Goal: Information Seeking & Learning: Learn about a topic

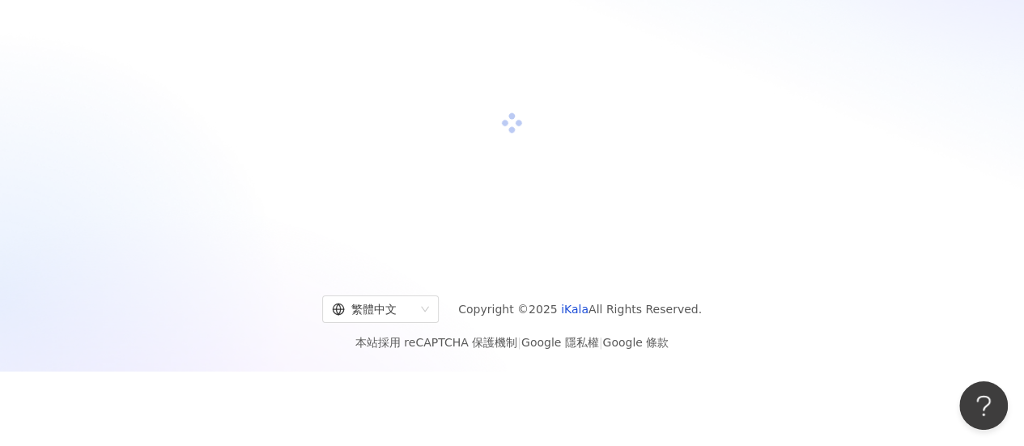
scroll to position [162, 0]
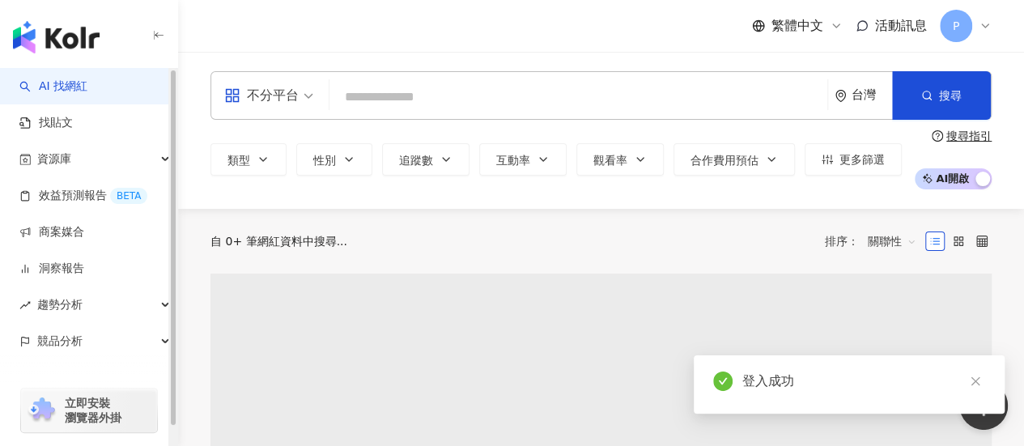
click at [506, 99] on input "search" at bounding box center [578, 97] width 485 height 31
type input "*"
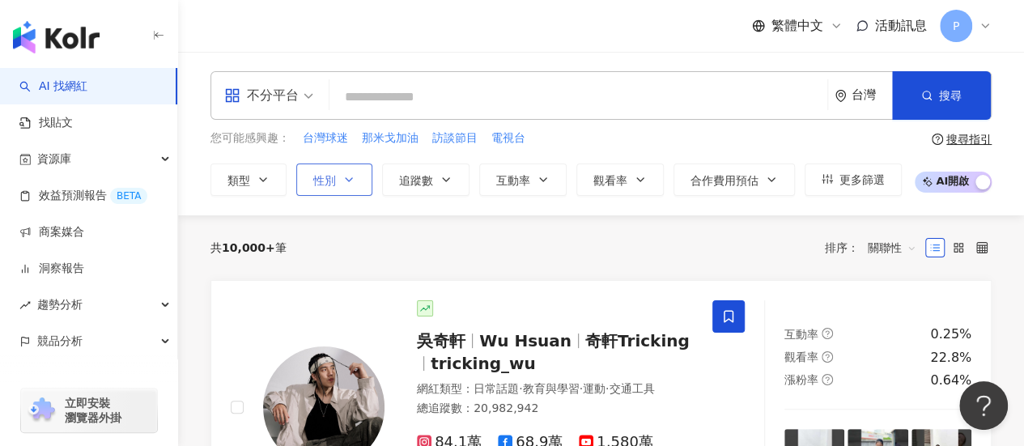
click at [326, 189] on button "性別" at bounding box center [334, 180] width 76 height 32
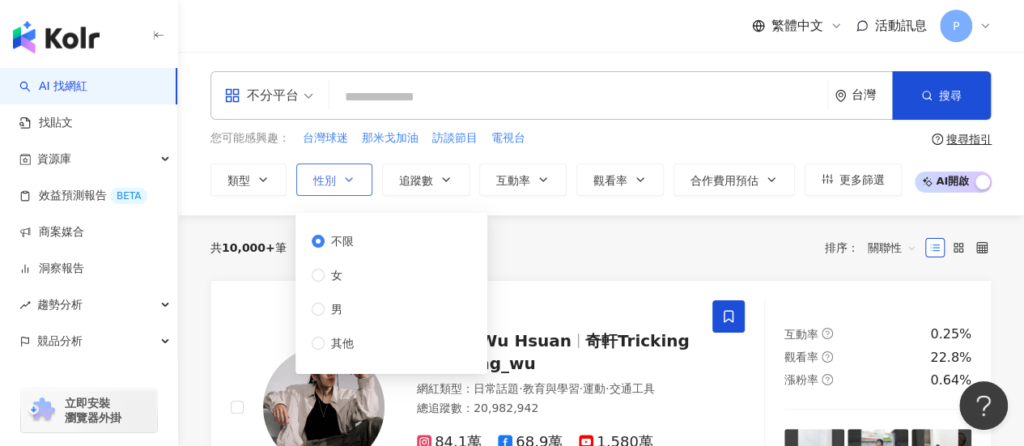
click at [326, 189] on button "性別" at bounding box center [334, 180] width 76 height 32
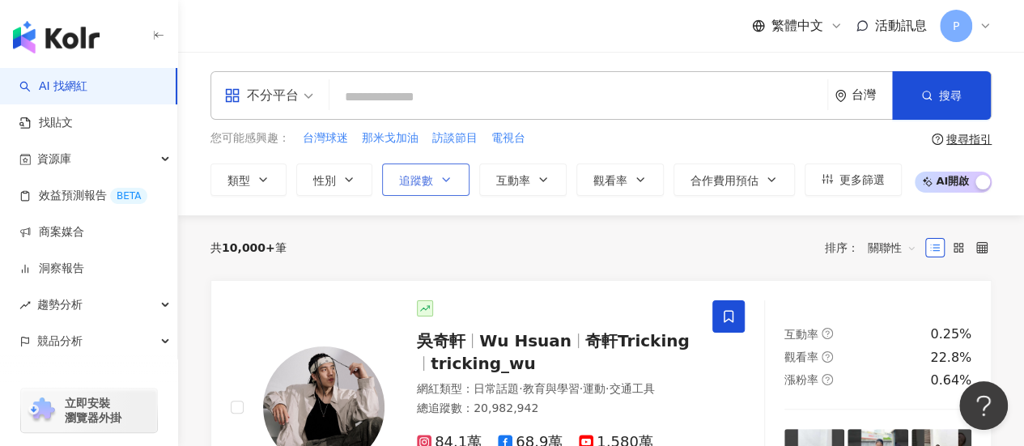
click at [440, 174] on icon "button" at bounding box center [446, 179] width 13 height 13
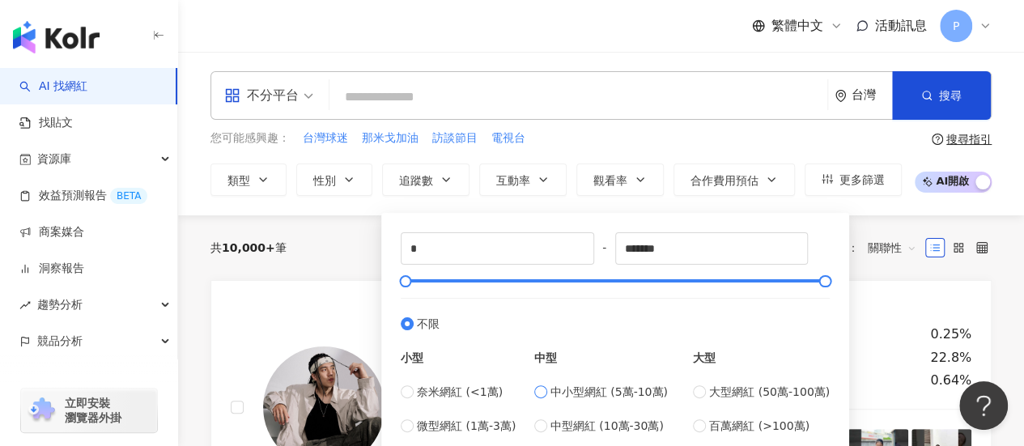
click at [591, 396] on span "中小型網紅 (5萬-10萬)" at bounding box center [609, 392] width 117 height 18
type input "*****"
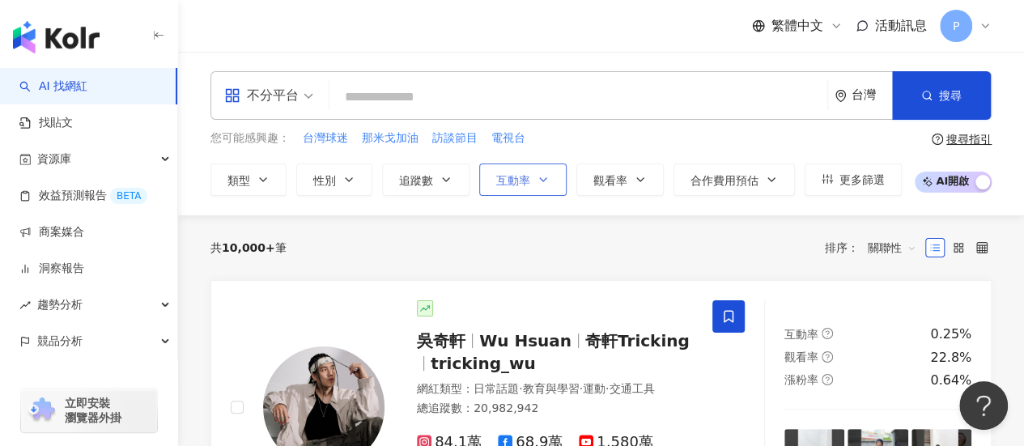
click at [531, 176] on button "互動率" at bounding box center [522, 180] width 87 height 32
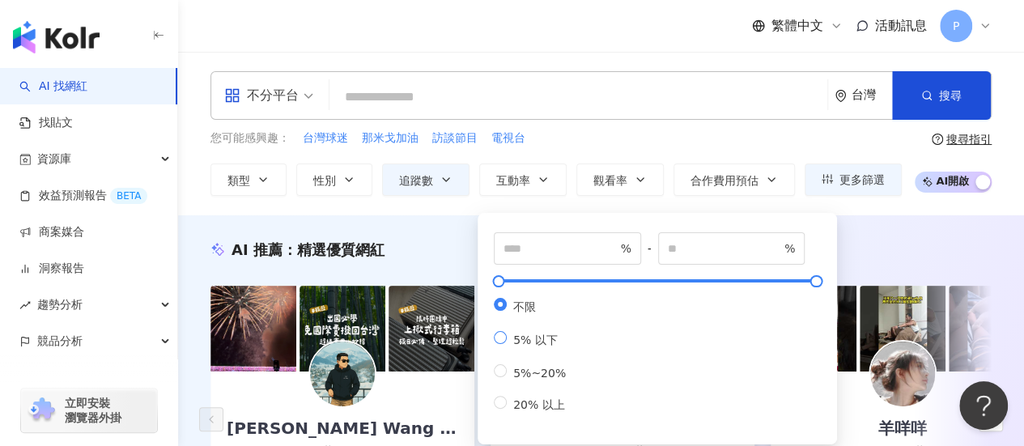
click at [539, 346] on span "5% 以下" at bounding box center [535, 340] width 57 height 13
type input "*"
click at [539, 380] on span "5%~20%" at bounding box center [540, 373] width 66 height 13
type input "*"
type input "**"
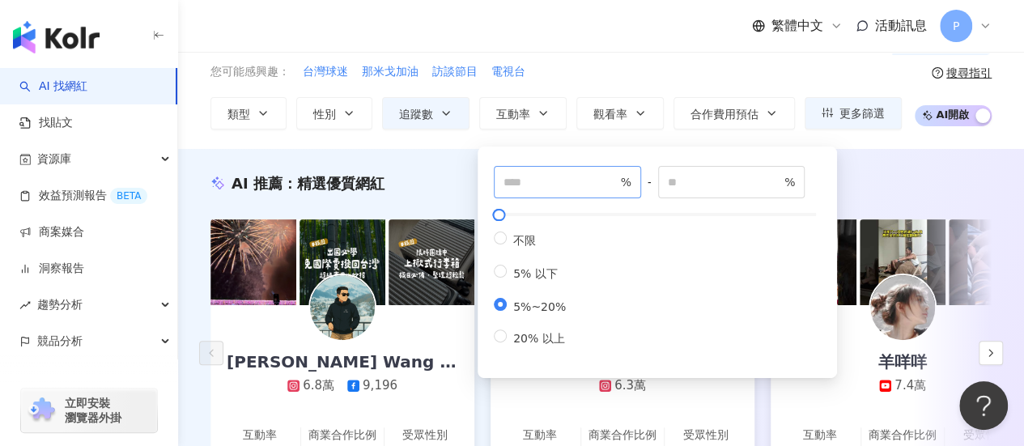
scroll to position [81, 0]
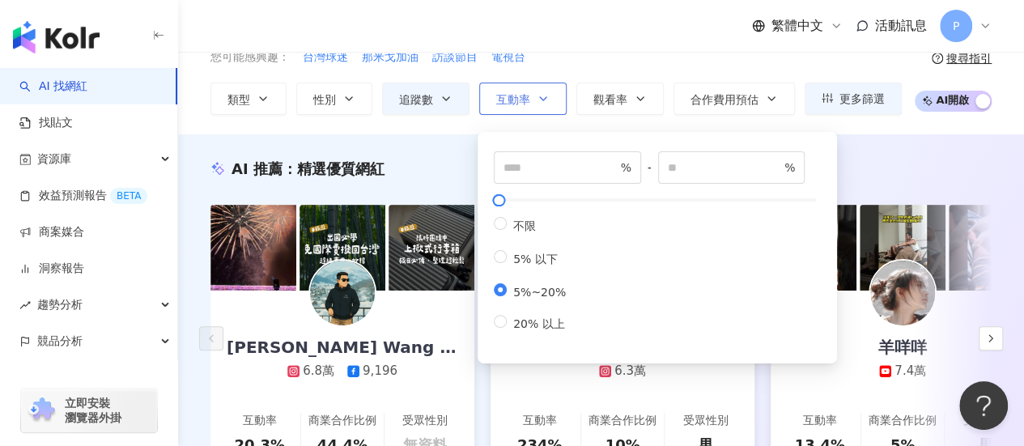
click at [546, 93] on button "互動率" at bounding box center [522, 99] width 87 height 32
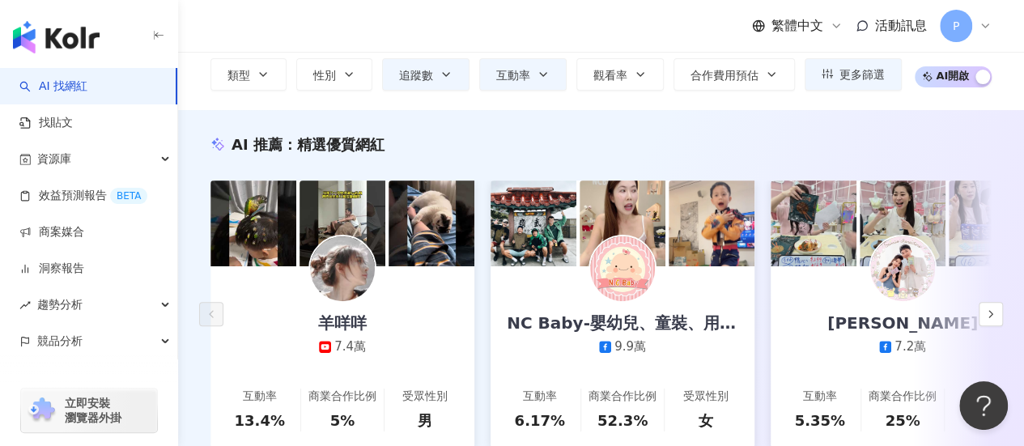
scroll to position [81, 0]
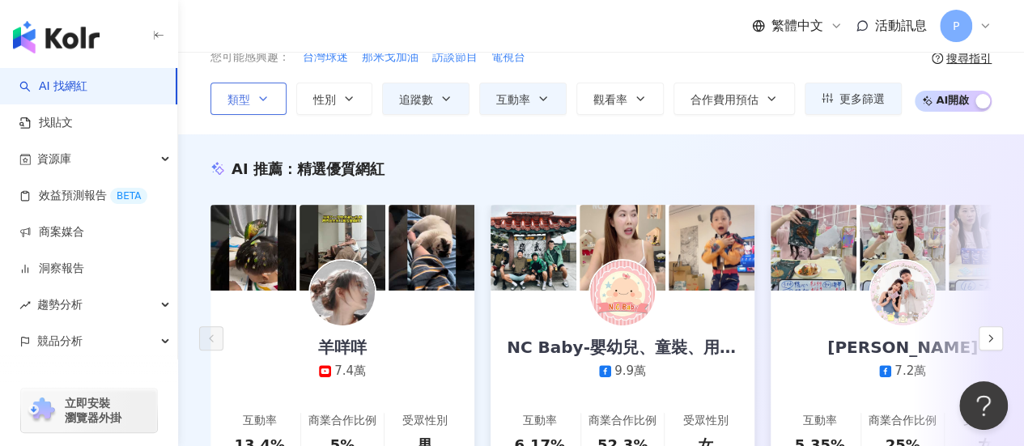
click at [248, 94] on span "類型" at bounding box center [239, 99] width 23 height 13
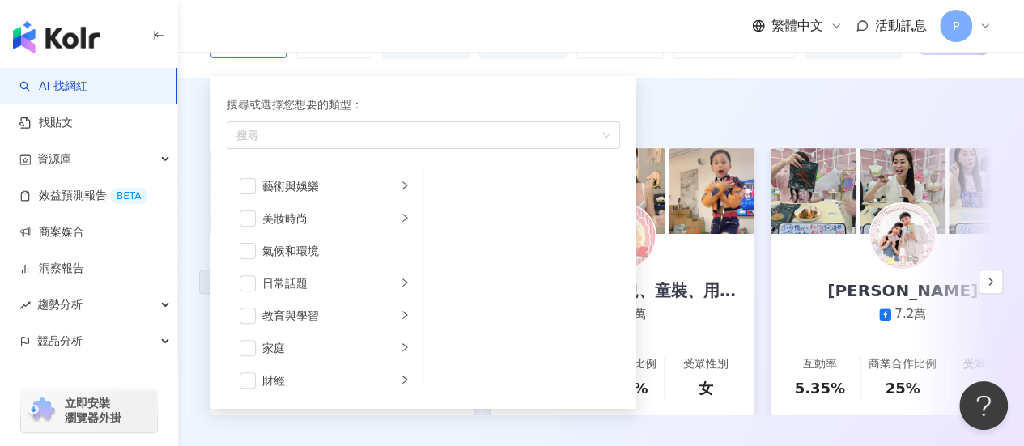
scroll to position [162, 0]
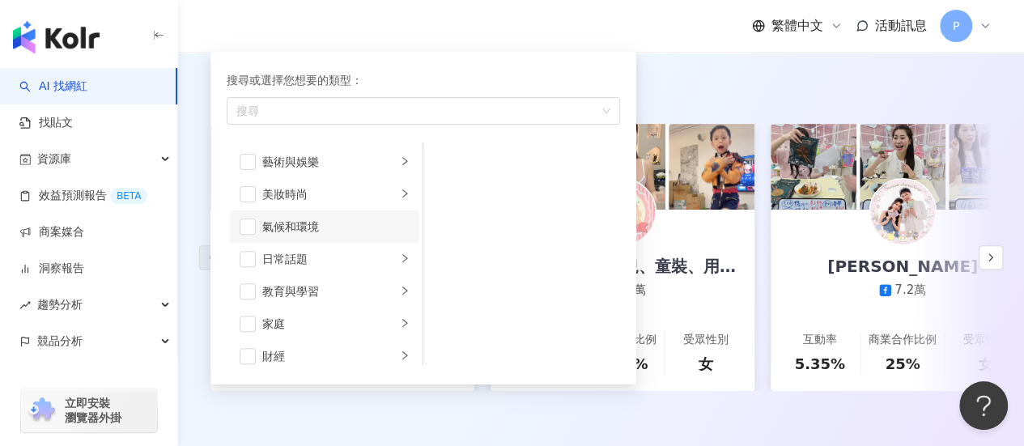
click at [381, 223] on div "氣候和環境" at bounding box center [335, 227] width 147 height 18
click at [400, 258] on li "日常話題" at bounding box center [325, 259] width 190 height 32
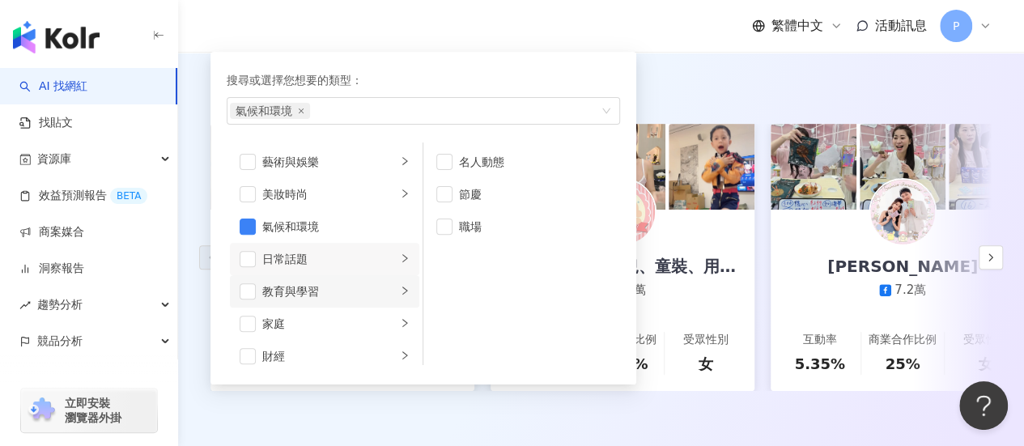
click at [385, 277] on li "教育與學習" at bounding box center [325, 291] width 190 height 32
click at [385, 310] on li "家庭" at bounding box center [325, 324] width 190 height 32
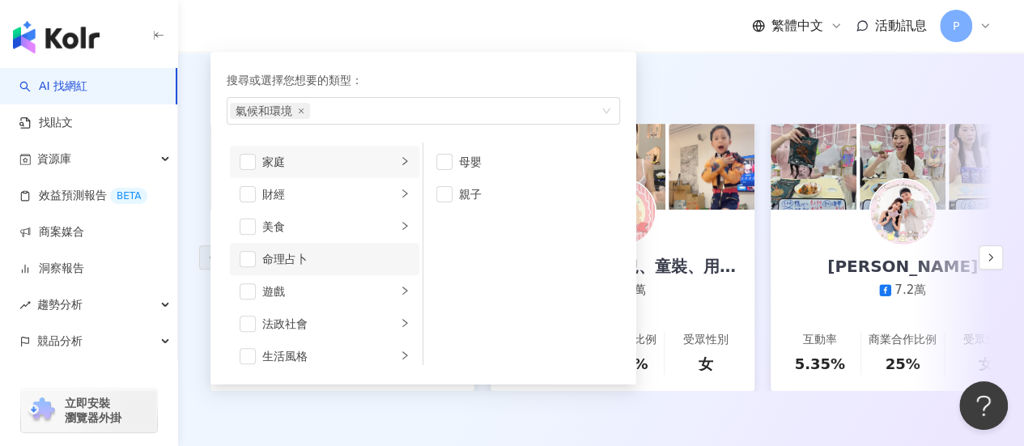
scroll to position [243, 0]
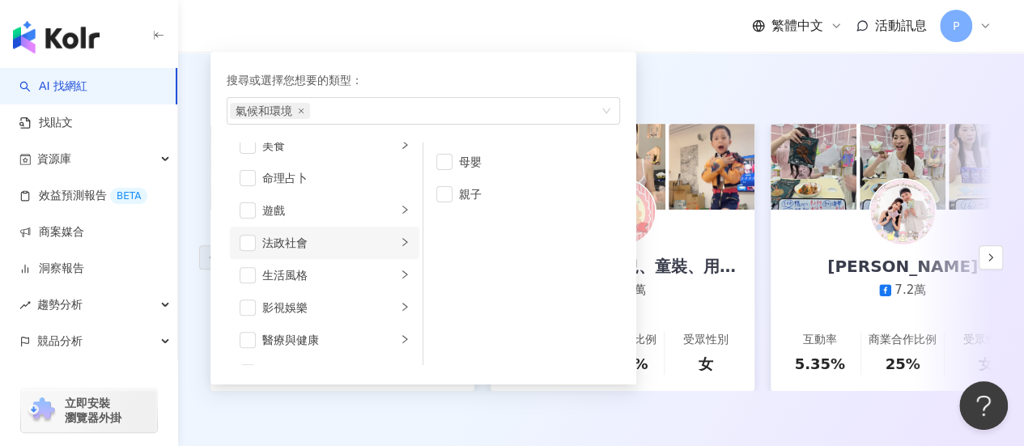
click at [385, 232] on li "法政社會" at bounding box center [325, 243] width 190 height 32
click at [384, 284] on li "生活風格" at bounding box center [325, 275] width 190 height 32
click at [384, 309] on div "影視娛樂" at bounding box center [329, 308] width 134 height 18
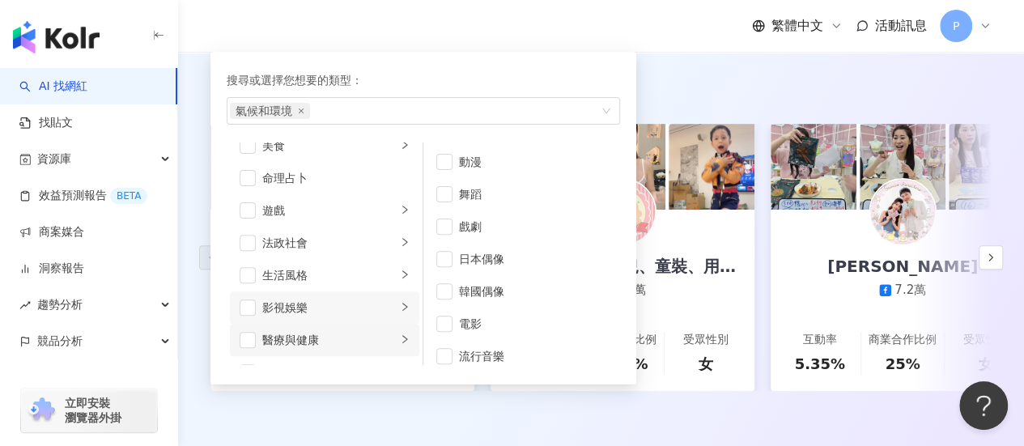
click at [400, 343] on icon "right" at bounding box center [405, 339] width 10 height 10
click at [400, 313] on div "button" at bounding box center [405, 307] width 10 height 15
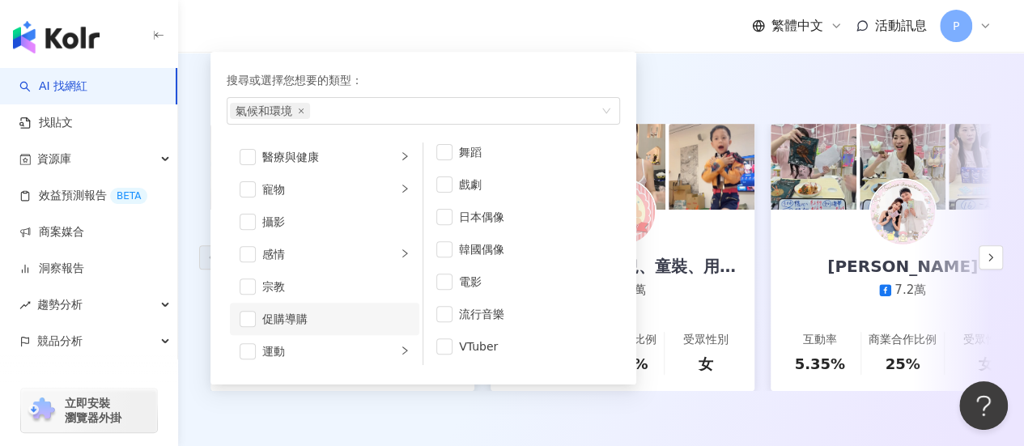
scroll to position [486, 0]
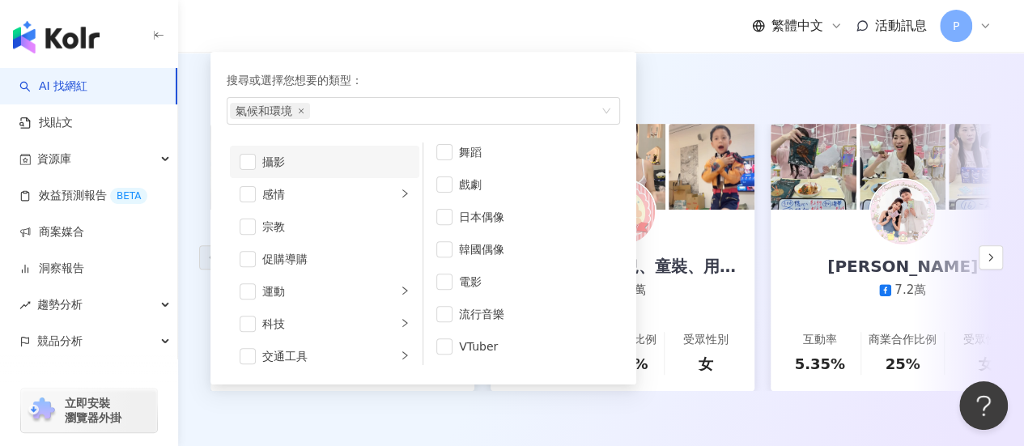
click at [371, 159] on div "攝影" at bounding box center [335, 162] width 147 height 18
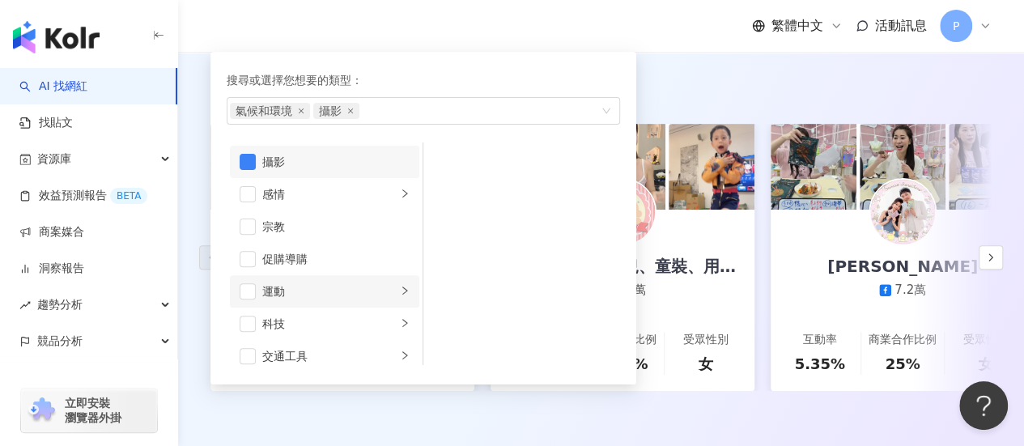
click at [384, 299] on li "運動" at bounding box center [325, 291] width 190 height 32
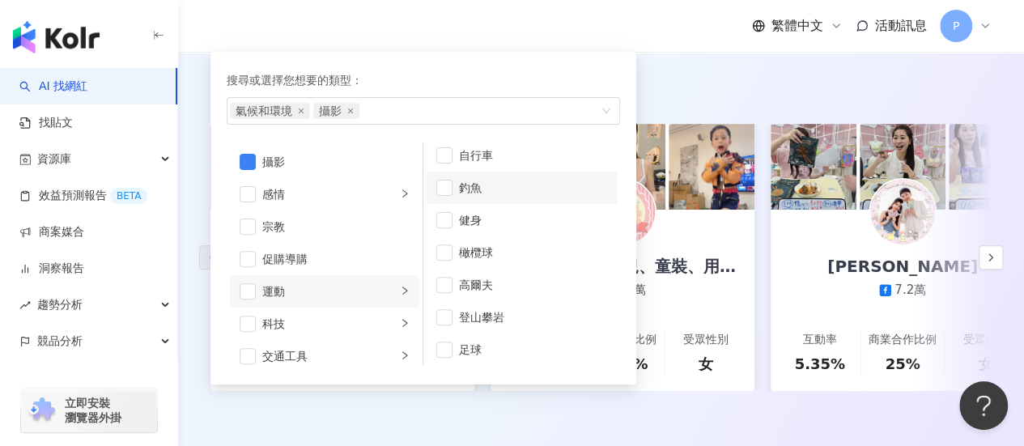
scroll to position [0, 0]
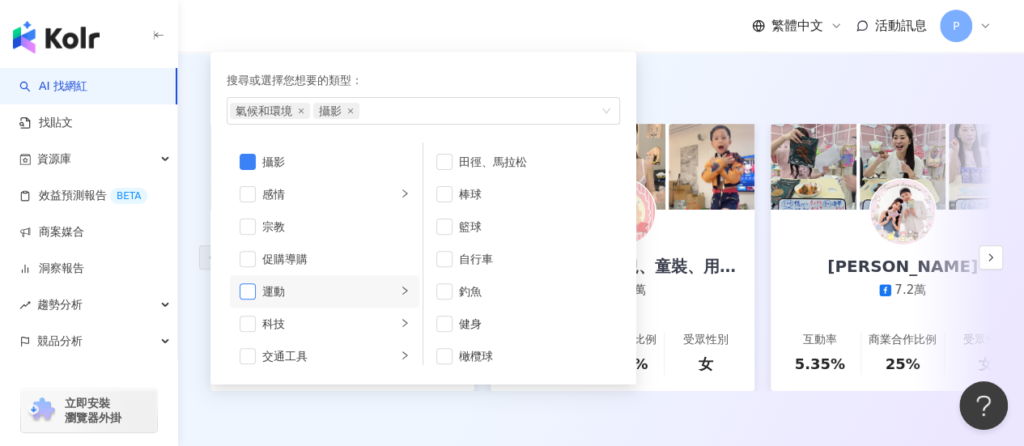
click at [252, 289] on span "button" at bounding box center [248, 291] width 16 height 16
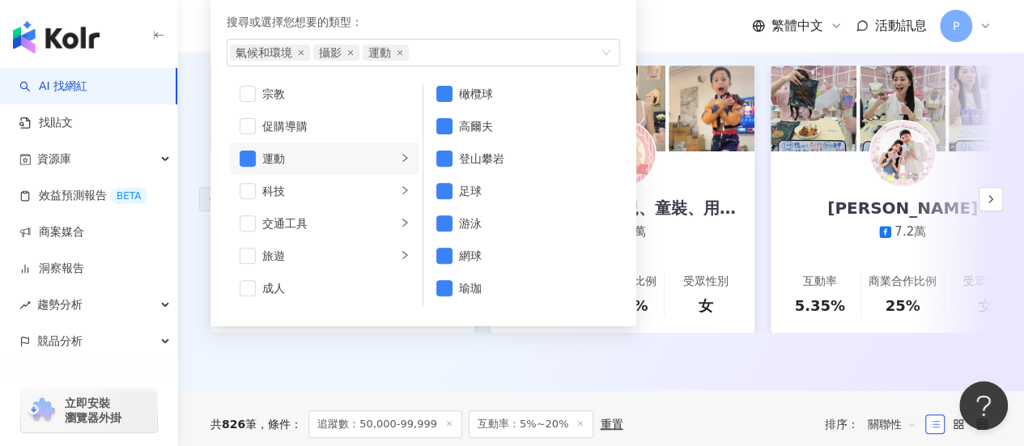
scroll to position [243, 0]
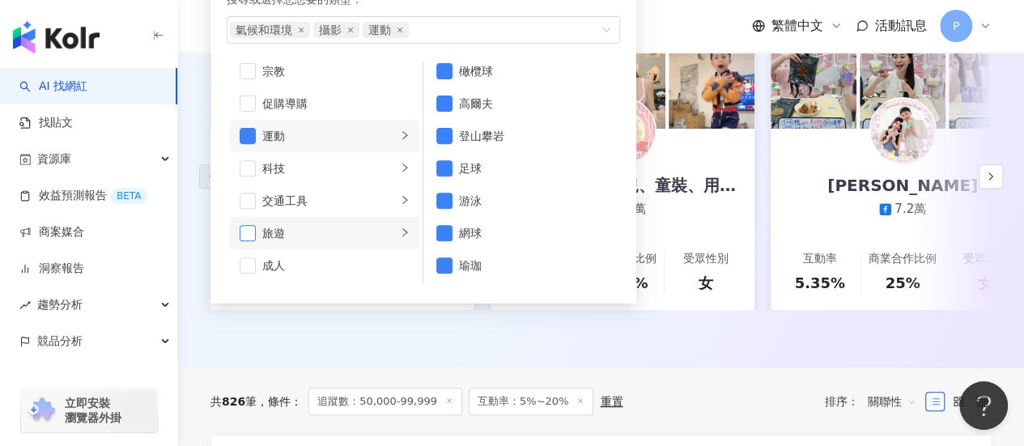
click at [243, 231] on span "button" at bounding box center [248, 233] width 16 height 16
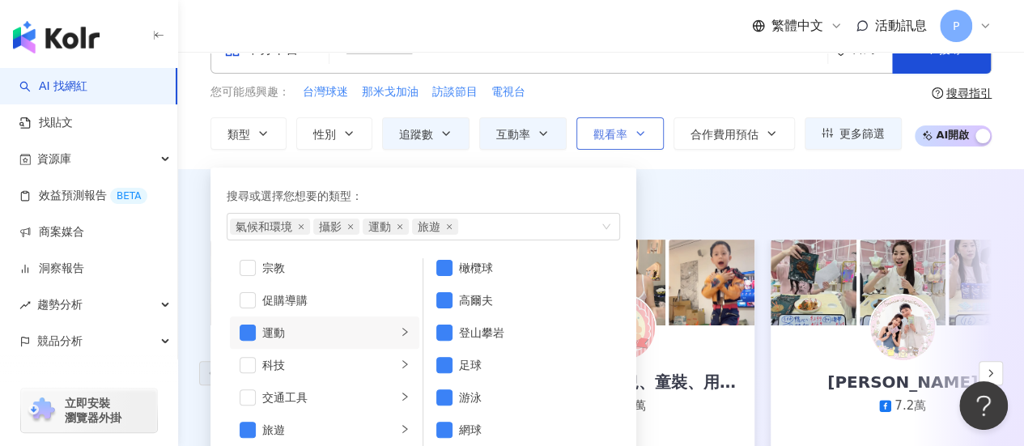
scroll to position [0, 0]
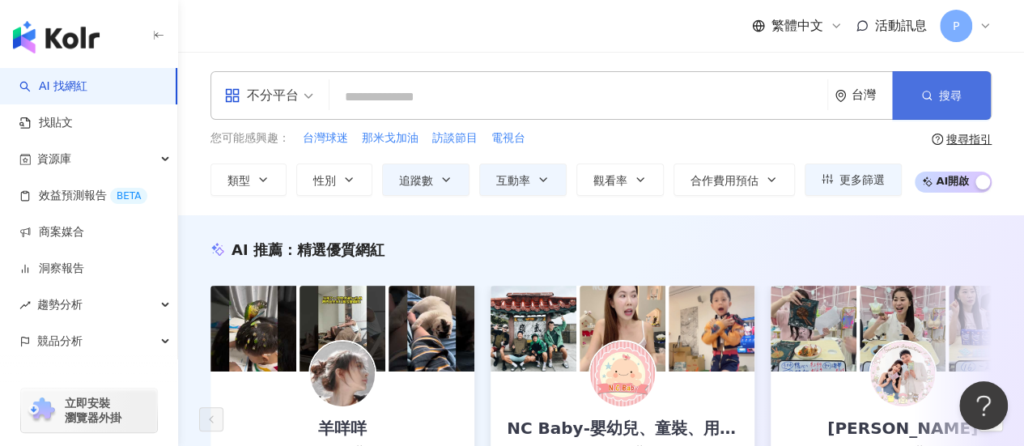
click at [939, 93] on button "搜尋" at bounding box center [941, 95] width 99 height 49
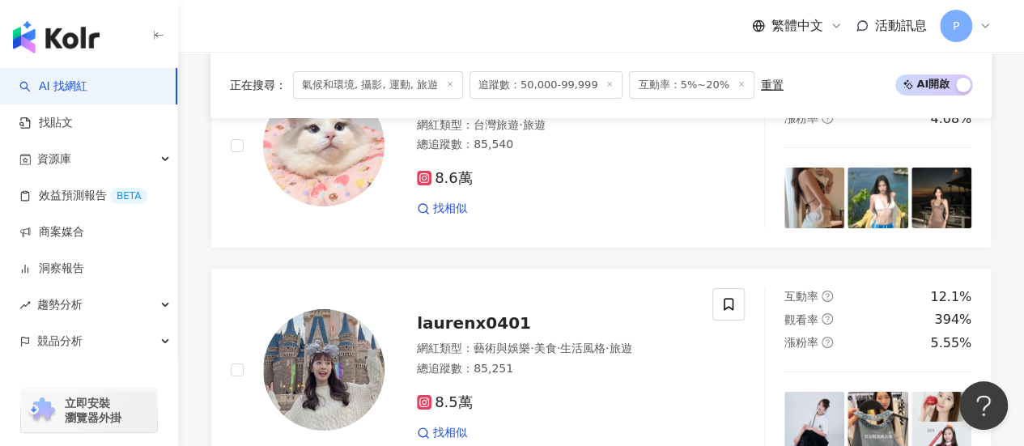
scroll to position [3077, 0]
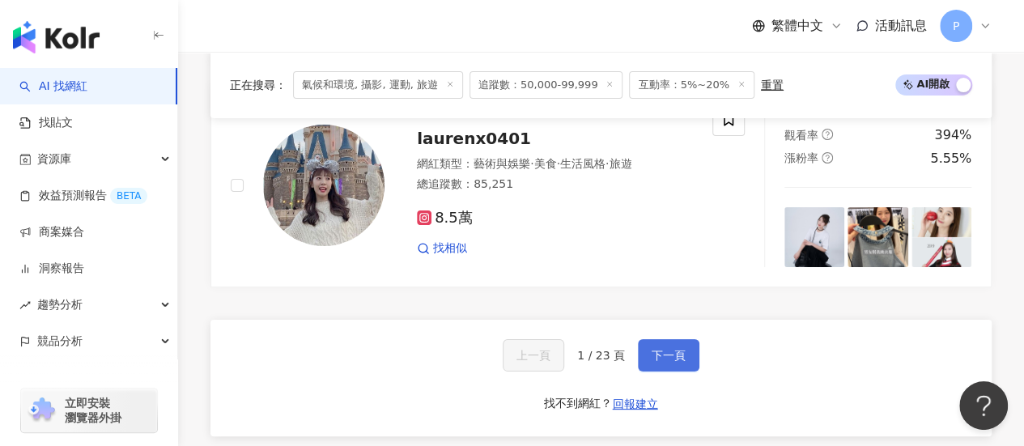
click at [675, 349] on span "下一頁" at bounding box center [669, 355] width 34 height 13
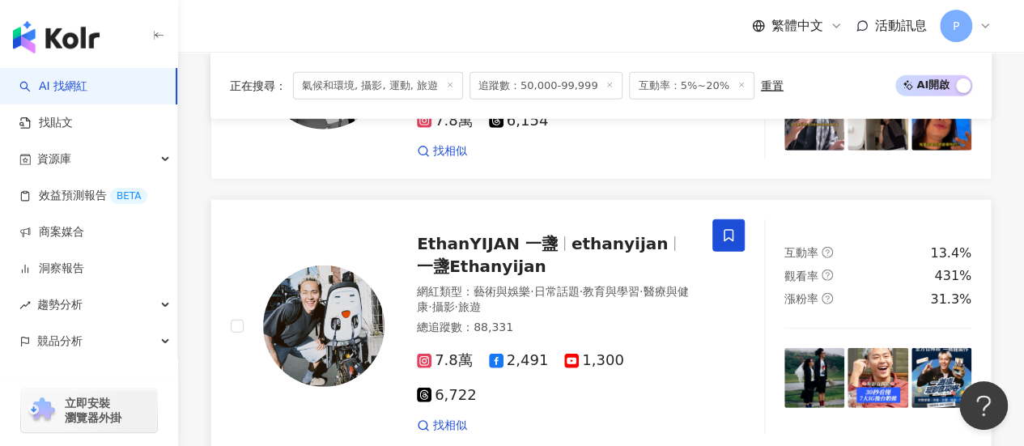
scroll to position [2300, 0]
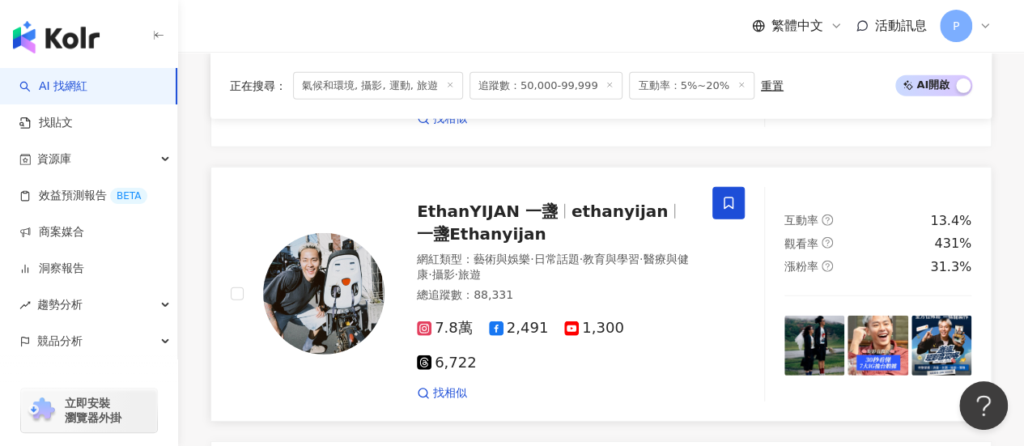
drag, startPoint x: 600, startPoint y: 215, endPoint x: 590, endPoint y: 204, distance: 14.9
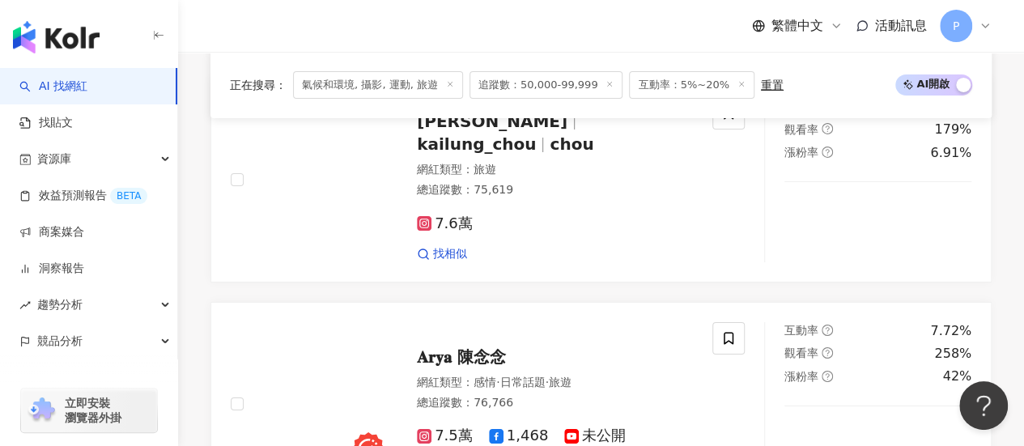
scroll to position [3029, 0]
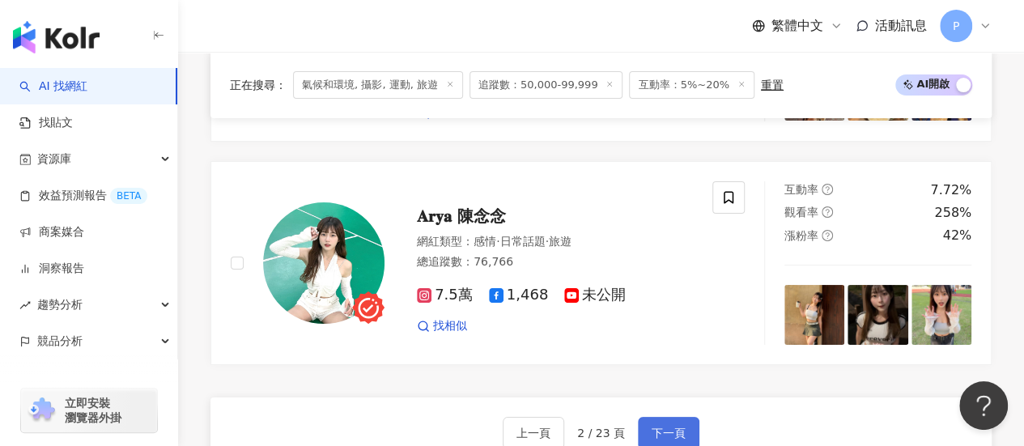
click at [675, 427] on span "下一頁" at bounding box center [669, 433] width 34 height 13
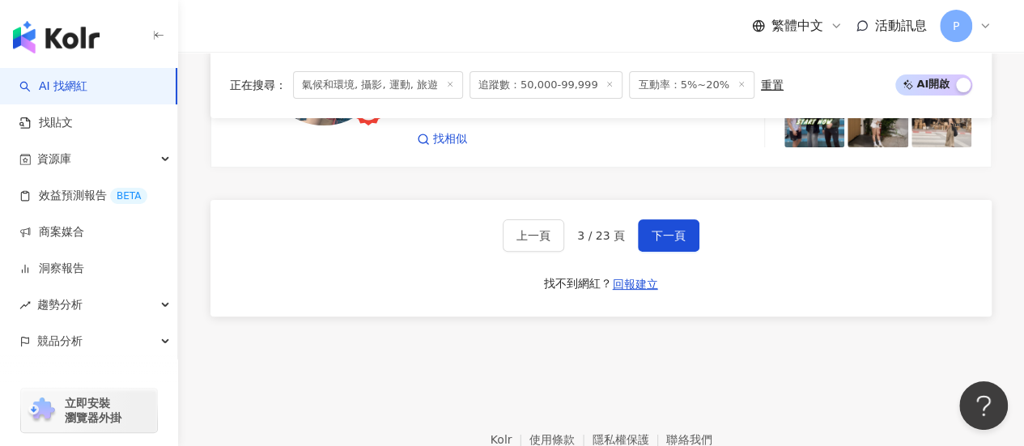
scroll to position [3223, 0]
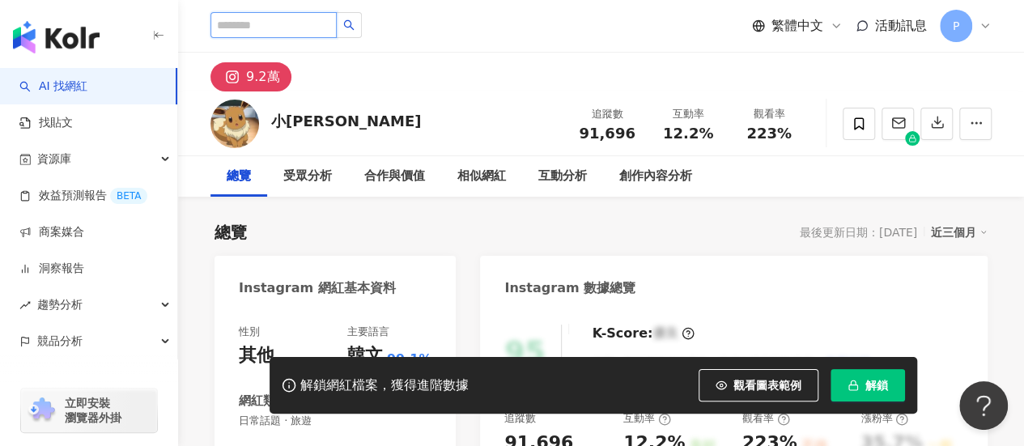
click at [269, 30] on input "search" at bounding box center [274, 25] width 126 height 26
paste input "**********"
type input "**********"
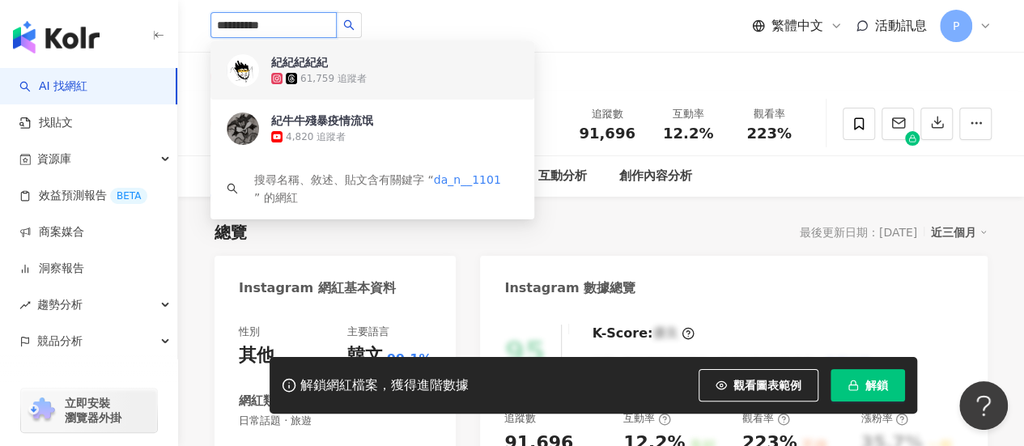
click at [336, 70] on span "紀紀紀紀紀" at bounding box center [323, 62] width 105 height 16
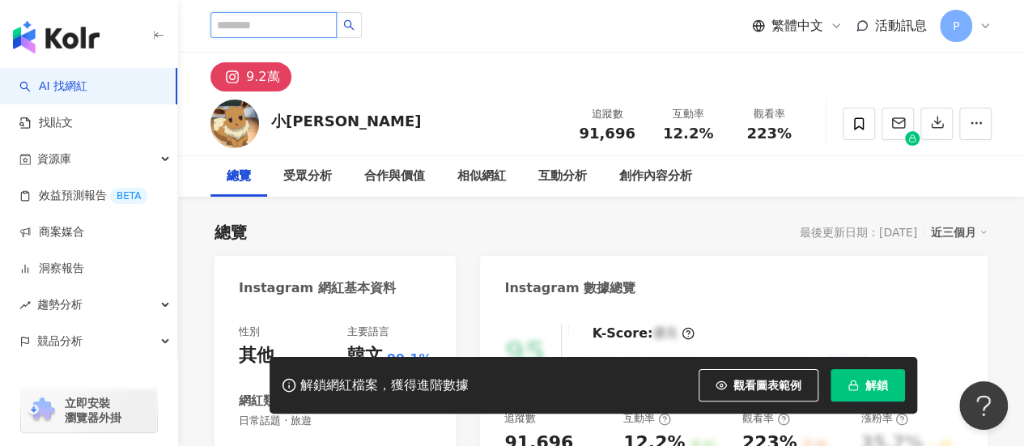
click at [262, 25] on input "search" at bounding box center [274, 25] width 126 height 26
paste input "**********"
type input "**********"
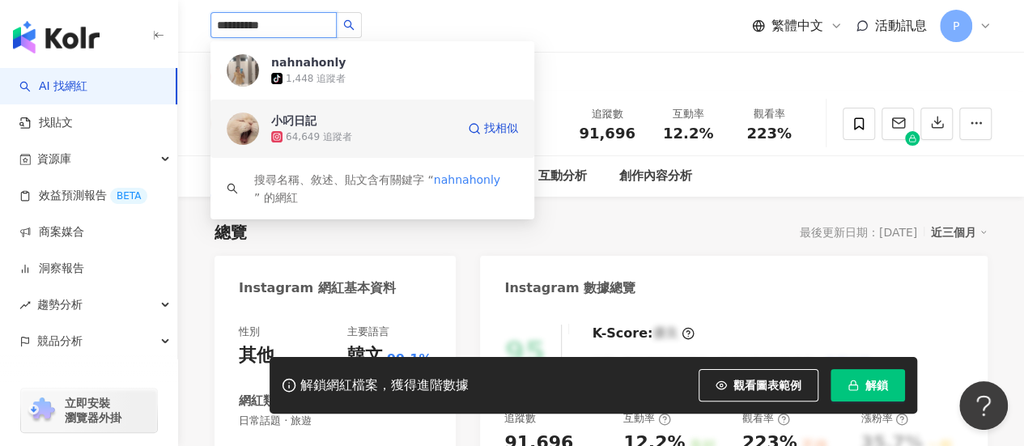
click at [345, 134] on div "64,649 追蹤者" at bounding box center [319, 137] width 66 height 14
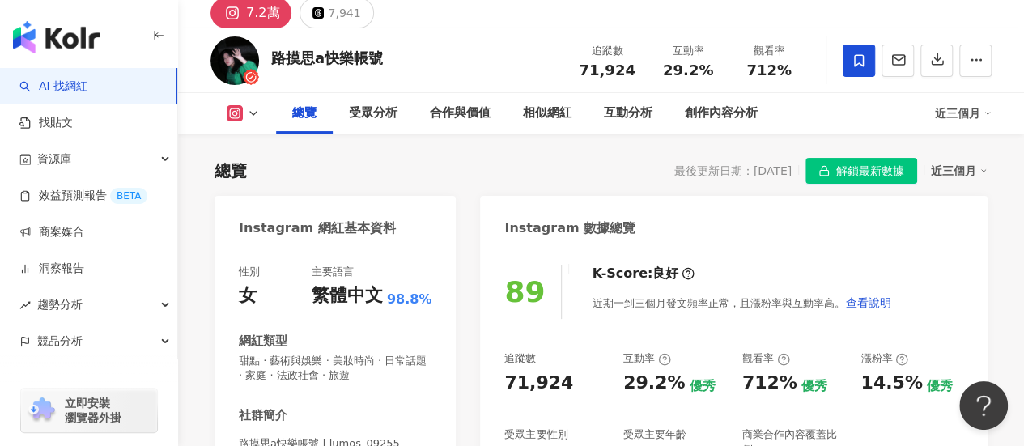
scroll to position [144, 0]
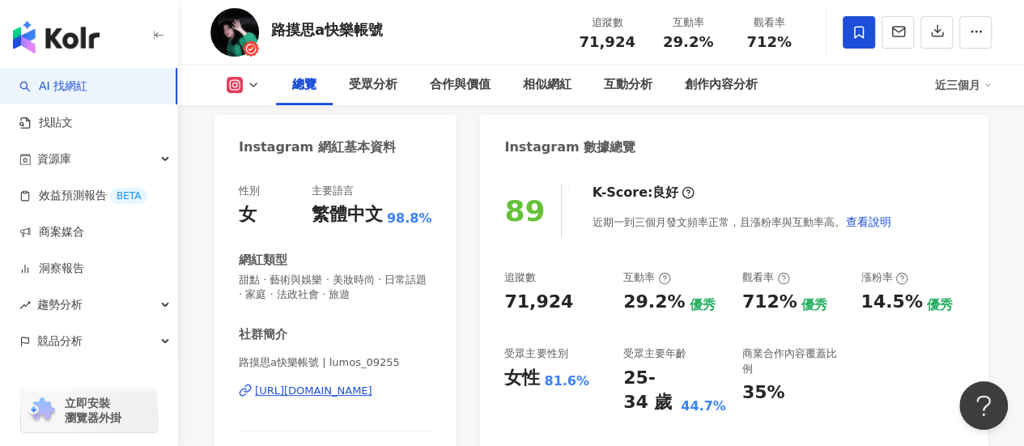
click at [336, 394] on div "https://www.instagram.com/lumos_09255/" at bounding box center [313, 391] width 117 height 15
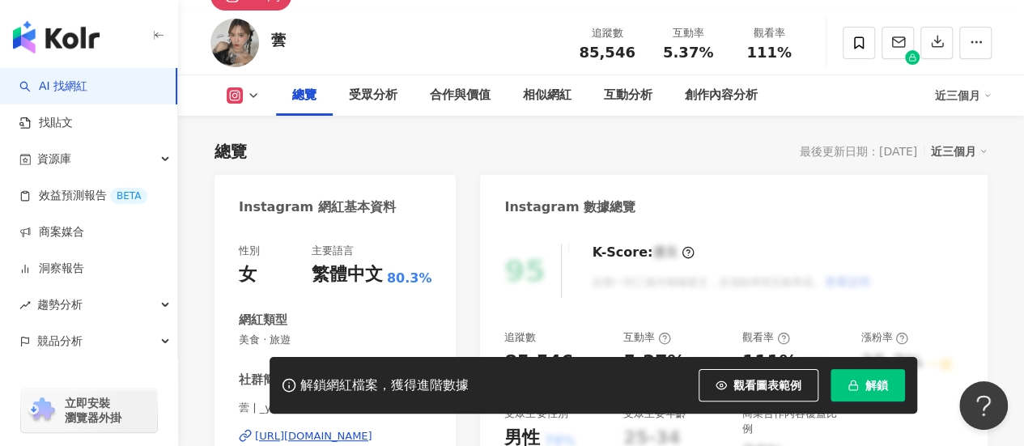
click at [373, 429] on div "https://www.instagram.com/_yun._.13/" at bounding box center [313, 436] width 117 height 15
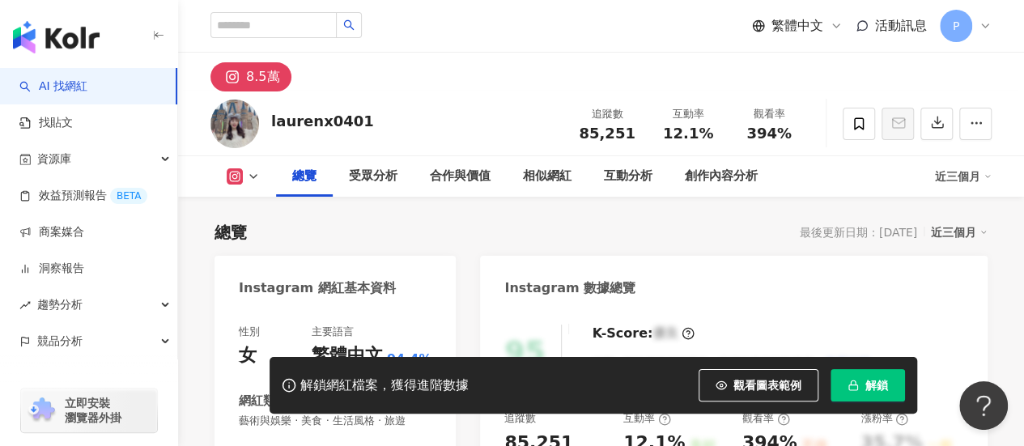
scroll to position [243, 0]
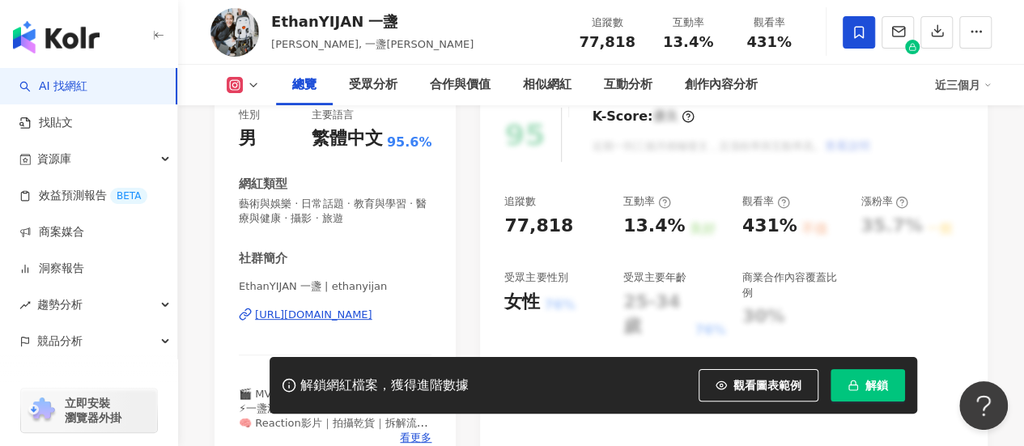
scroll to position [243, 0]
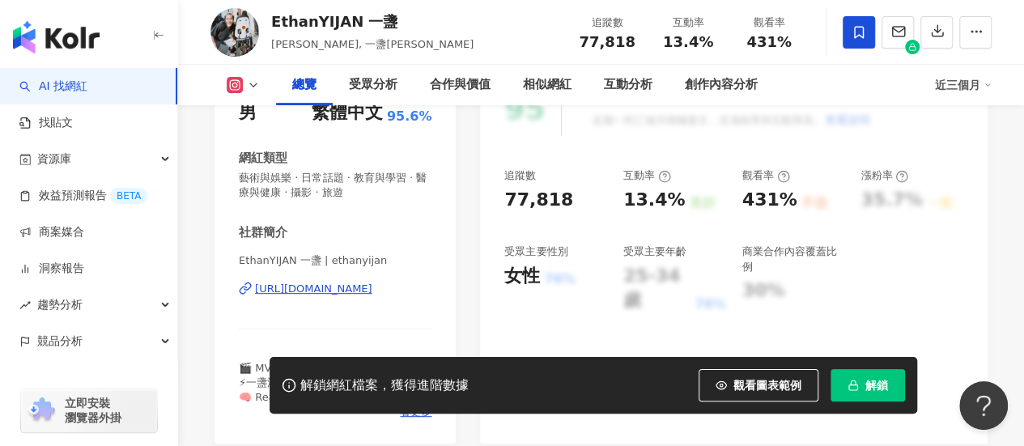
click at [312, 287] on div "[URL][DOMAIN_NAME]" at bounding box center [313, 289] width 117 height 15
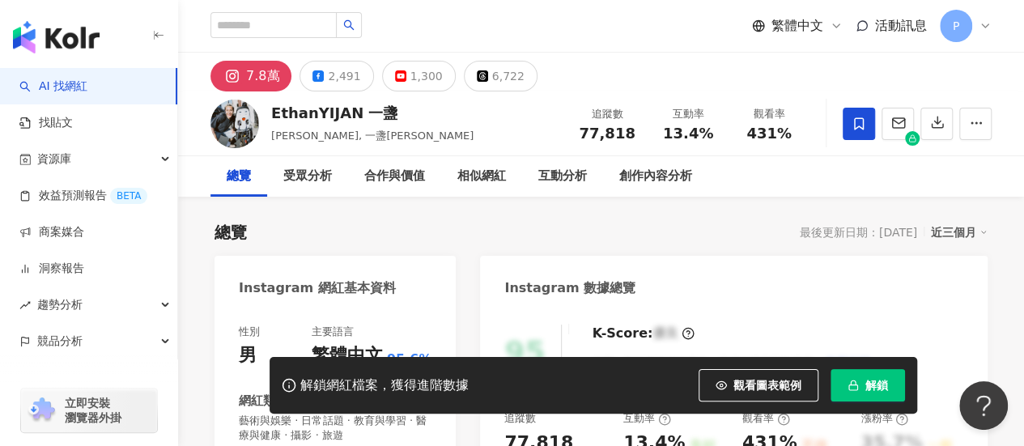
scroll to position [0, 0]
click at [277, 36] on div at bounding box center [286, 26] width 151 height 28
click at [276, 30] on input "search" at bounding box center [274, 25] width 126 height 26
click at [283, 25] on input "search" at bounding box center [274, 25] width 126 height 26
paste input "**********"
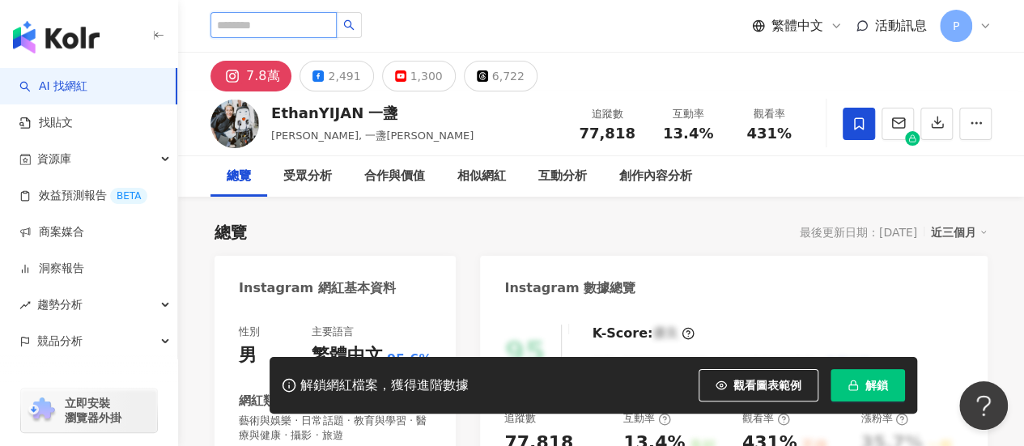
type input "**********"
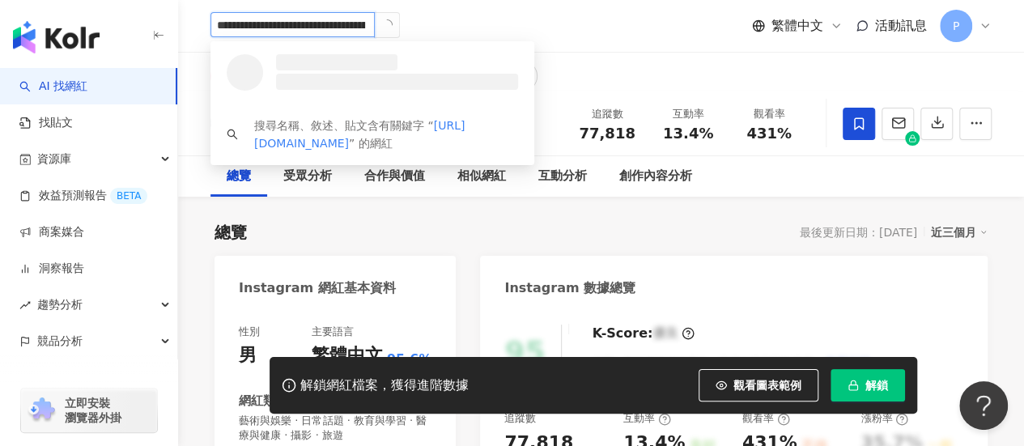
drag, startPoint x: 233, startPoint y: 27, endPoint x: 476, endPoint y: 35, distance: 243.1
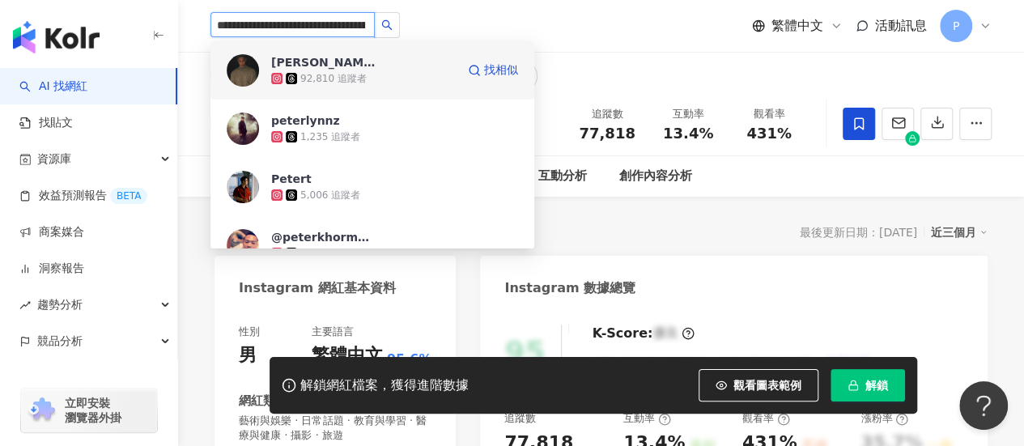
click at [412, 64] on div "戴致杰 PETER DAI 92,810 追蹤者" at bounding box center [363, 70] width 185 height 32
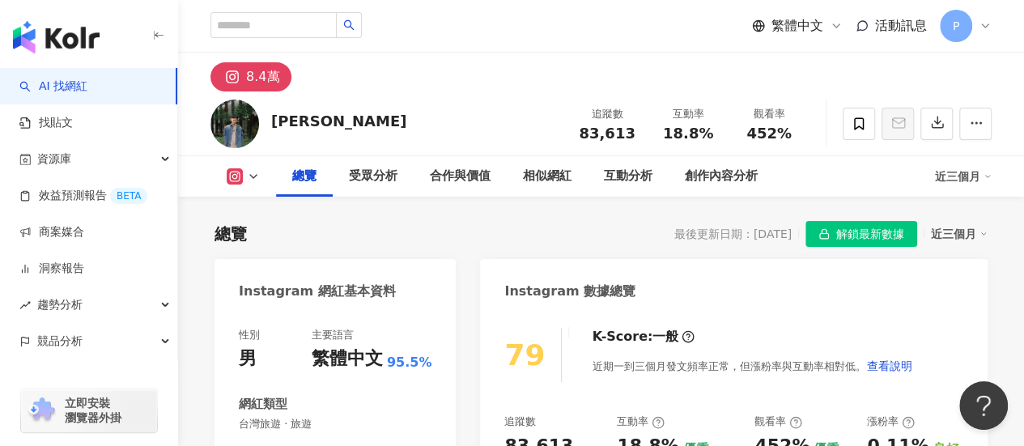
scroll to position [162, 0]
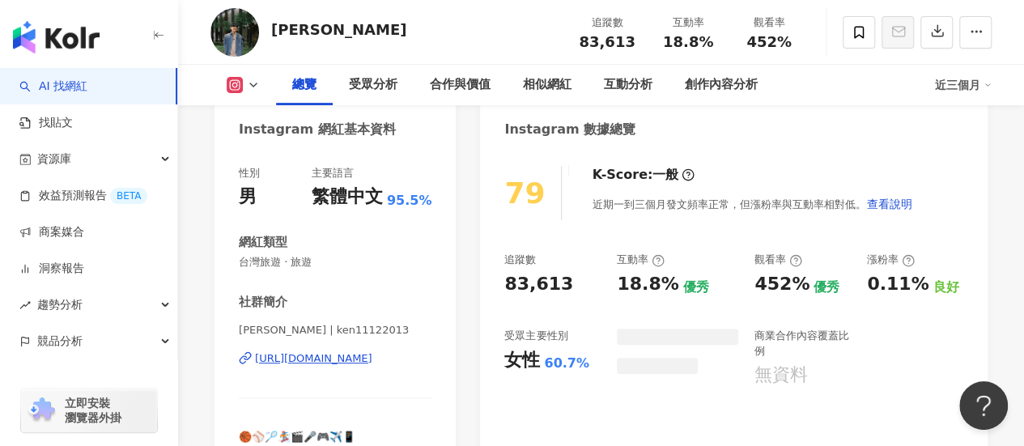
click at [360, 365] on div "[PERSON_NAME] | ken11122013 [URL][DOMAIN_NAME]" at bounding box center [335, 370] width 193 height 95
click at [363, 358] on div "https://www.instagram.com/ken11122013/" at bounding box center [313, 358] width 117 height 15
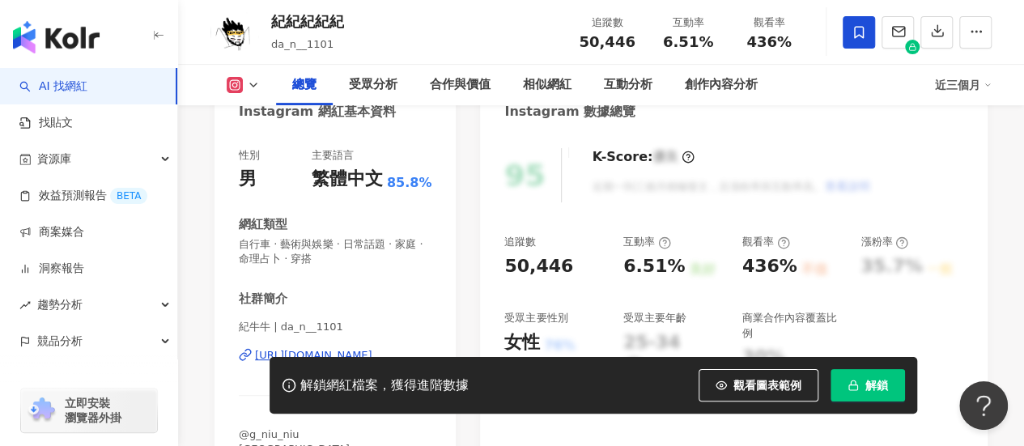
scroll to position [162, 0]
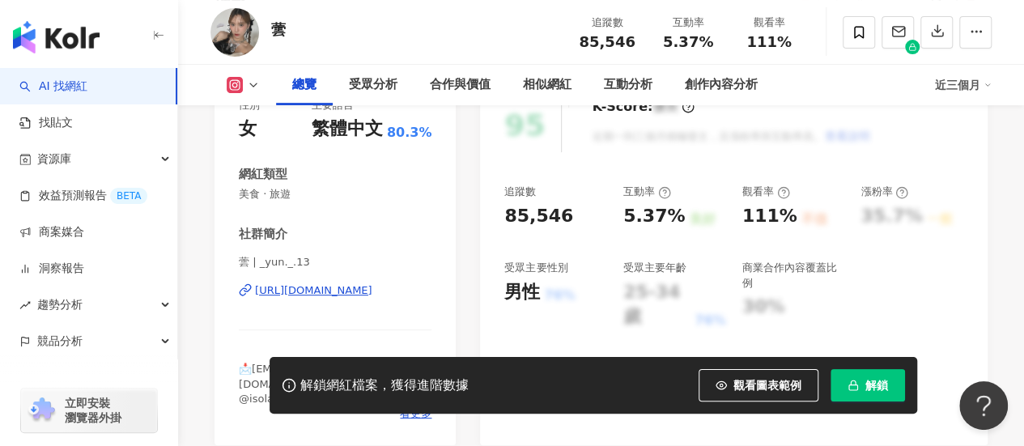
scroll to position [227, 0]
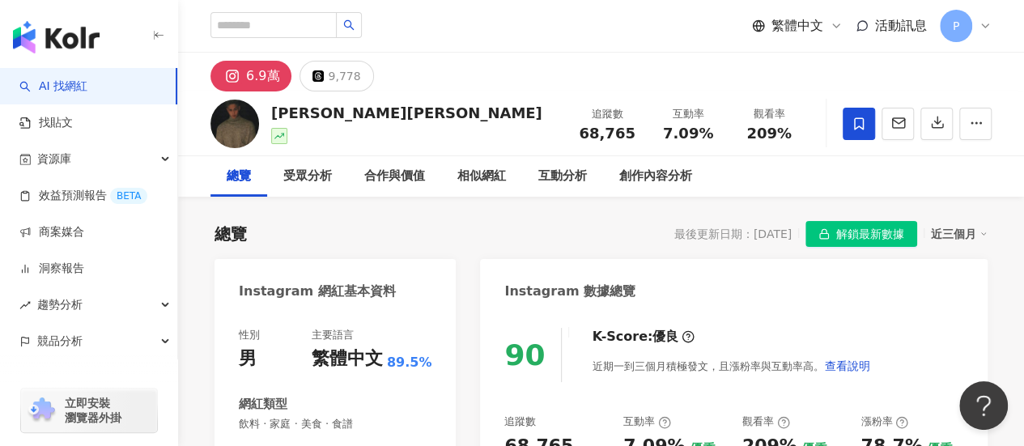
scroll to position [81, 0]
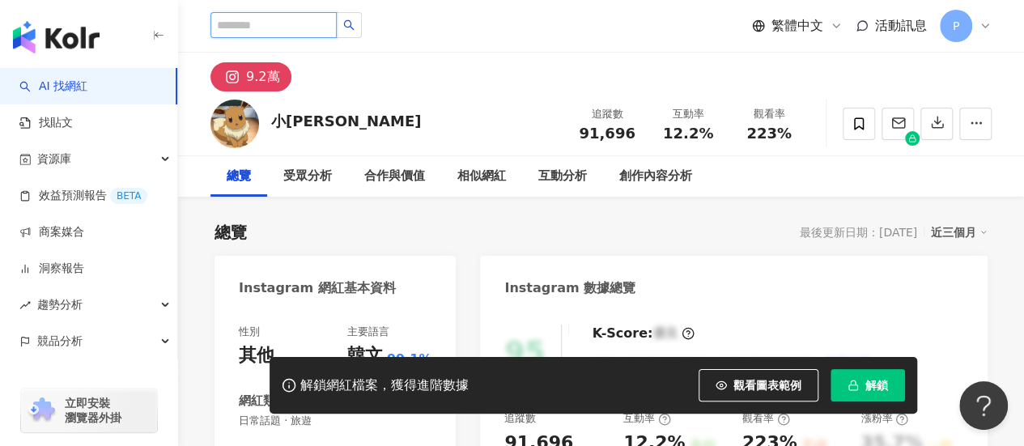
paste input "********"
type input "********"
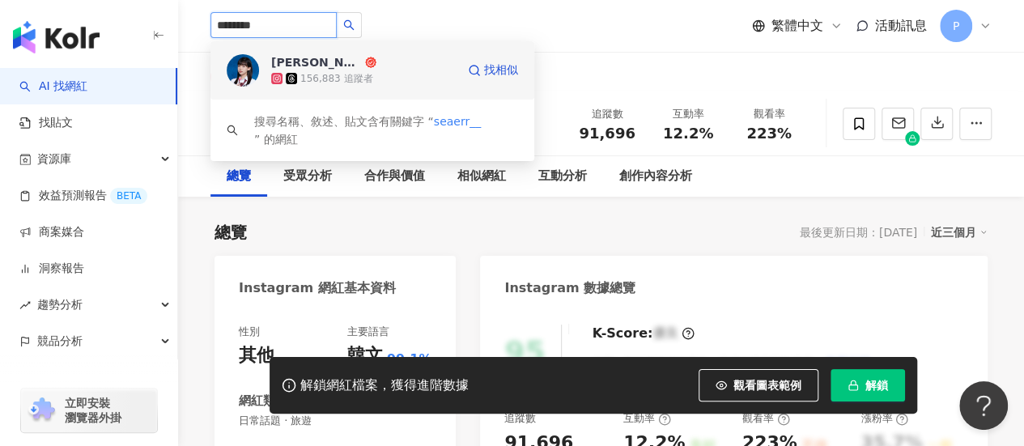
click at [384, 77] on div "156,883 追蹤者" at bounding box center [363, 78] width 185 height 16
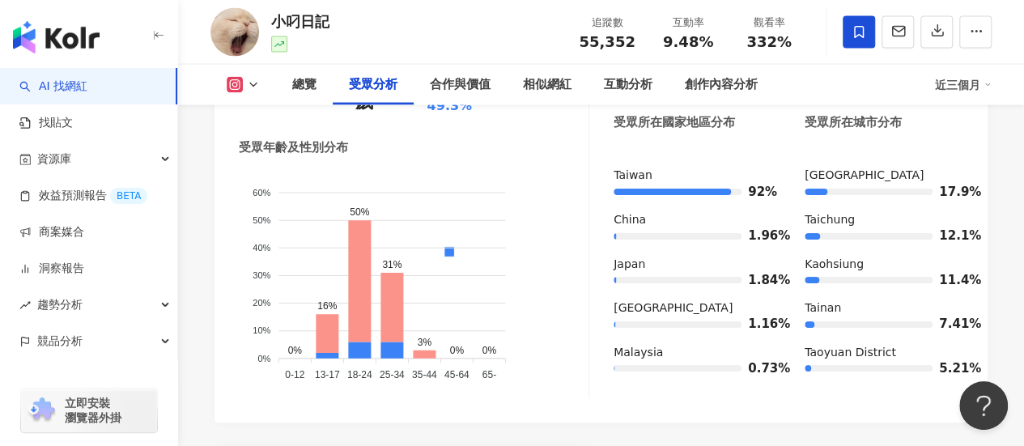
scroll to position [1539, 0]
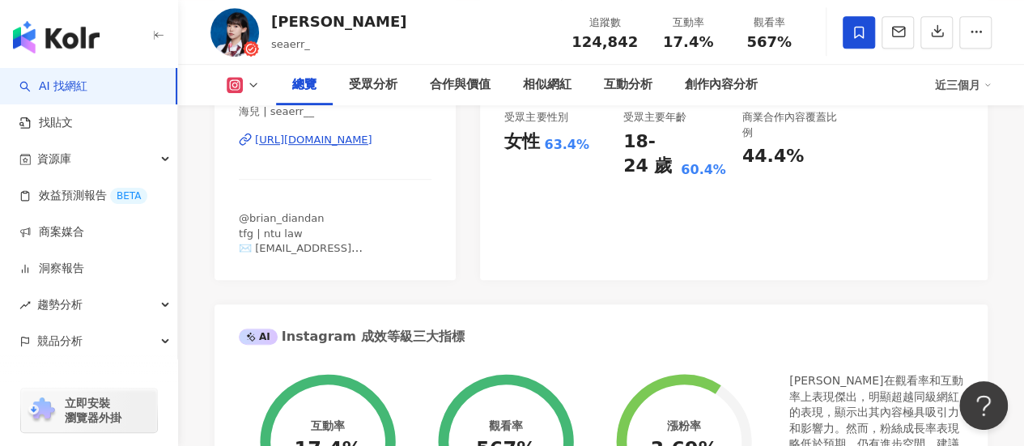
scroll to position [162, 0]
